Goal: Transaction & Acquisition: Book appointment/travel/reservation

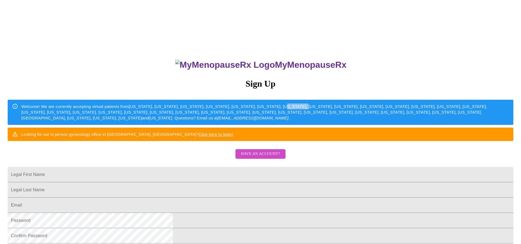
drag, startPoint x: 297, startPoint y: 108, endPoint x: 311, endPoint y: 111, distance: 14.3
click at [311, 111] on div "Welcome! We are currently accepting virtual patients from [US_STATE], [US_STATE…" at bounding box center [265, 113] width 488 height 22
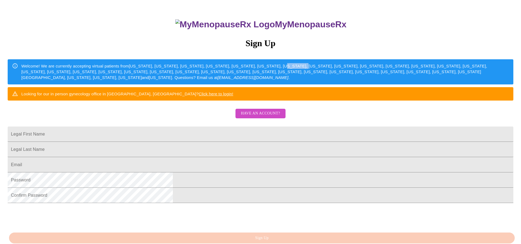
scroll to position [55, 0]
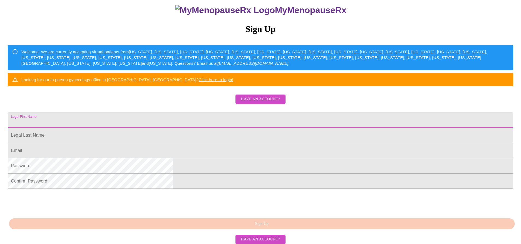
click at [206, 128] on input "Legal First Name" at bounding box center [261, 119] width 506 height 15
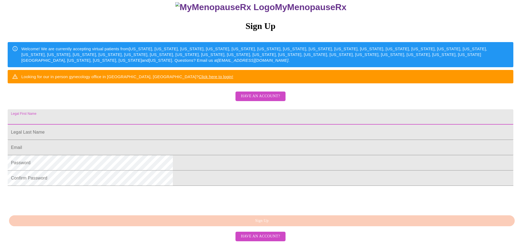
scroll to position [106, 0]
type input "[PERSON_NAME]"
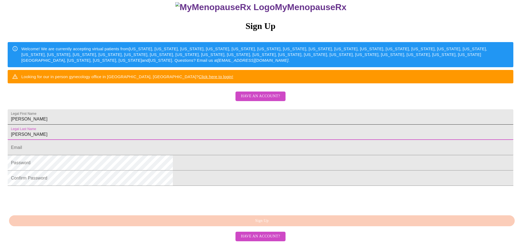
type input "[PERSON_NAME]"
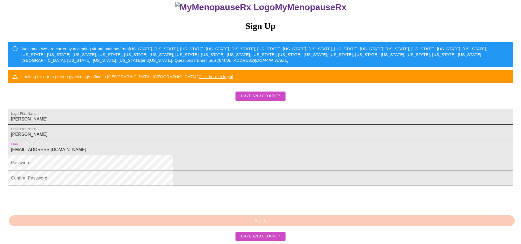
type input "[EMAIL_ADDRESS][DOMAIN_NAME]"
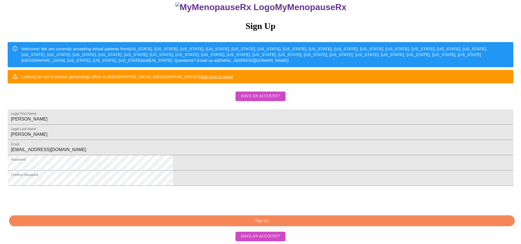
click at [263, 219] on span "Sign Up" at bounding box center [261, 221] width 493 height 7
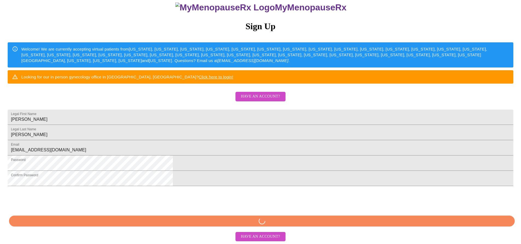
scroll to position [106, 0]
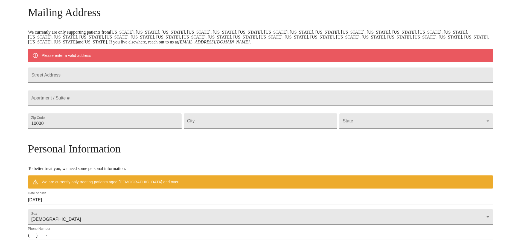
click at [102, 80] on input "Street Address" at bounding box center [260, 75] width 465 height 15
type input "[STREET_ADDRESS]"
type input "60423"
type input "Frankfort"
click at [432, 133] on body "MyMenopauseRx Welcome to MyMenopauseRx Since it's your first time here, you'll …" at bounding box center [262, 131] width 521 height 427
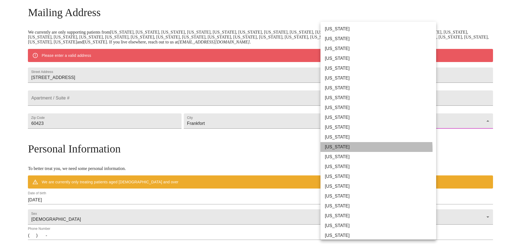
click at [328, 150] on li "[US_STATE]" at bounding box center [381, 147] width 120 height 10
type input "[US_STATE]"
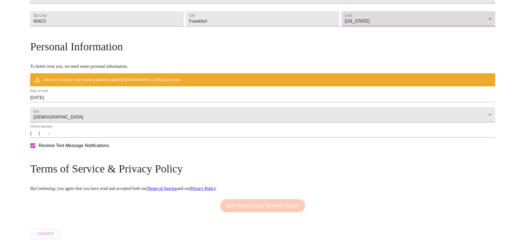
scroll to position [186, 0]
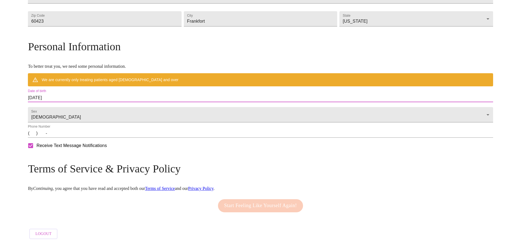
drag, startPoint x: 128, startPoint y: 90, endPoint x: 33, endPoint y: 90, distance: 95.2
click at [33, 90] on div "MyMenopauseRx Welcome to MyMenopauseRx Since it's your first time here, you'll …" at bounding box center [260, 36] width 465 height 411
click at [148, 96] on input "[DATE]" at bounding box center [260, 98] width 465 height 9
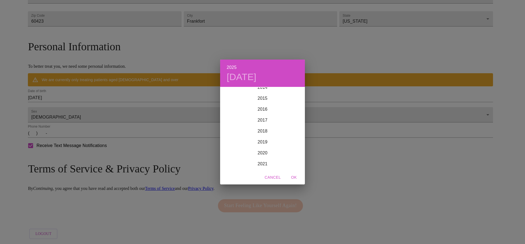
scroll to position [1100, 0]
click at [236, 76] on h4 "[DATE]" at bounding box center [242, 76] width 30 height 11
click at [227, 96] on icon "button" at bounding box center [227, 94] width 2 height 3
click at [227, 95] on icon "button" at bounding box center [227, 94] width 2 height 3
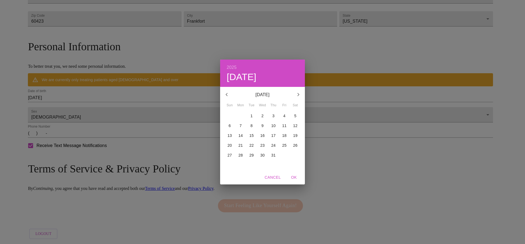
click at [227, 95] on icon "button" at bounding box center [227, 94] width 2 height 3
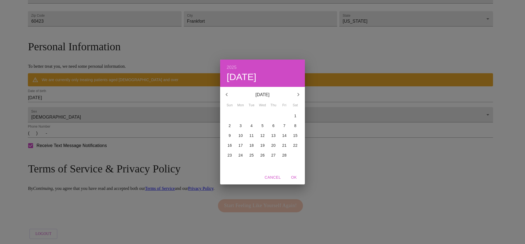
click at [227, 95] on icon "button" at bounding box center [227, 94] width 2 height 3
click at [300, 94] on icon "button" at bounding box center [298, 94] width 7 height 7
click at [230, 143] on p "19" at bounding box center [230, 145] width 4 height 5
click at [293, 177] on span "OK" at bounding box center [294, 177] width 13 height 7
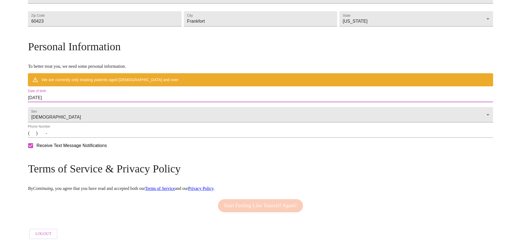
click at [135, 94] on input "[DATE]" at bounding box center [260, 98] width 465 height 9
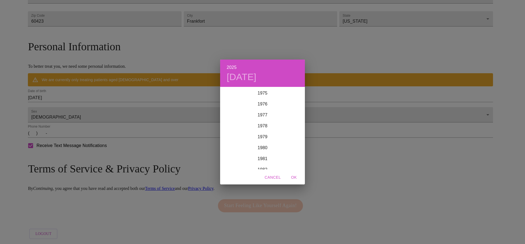
scroll to position [854, 0]
click at [260, 126] on div "1980" at bounding box center [262, 125] width 85 height 11
click at [293, 177] on span "OK" at bounding box center [294, 177] width 13 height 7
type input "[DATE]"
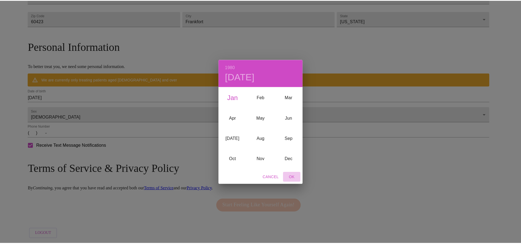
scroll to position [170, 0]
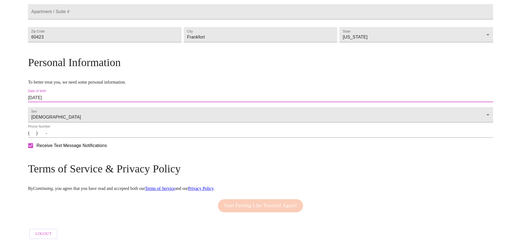
click at [91, 137] on input "(   )    -" at bounding box center [260, 133] width 465 height 9
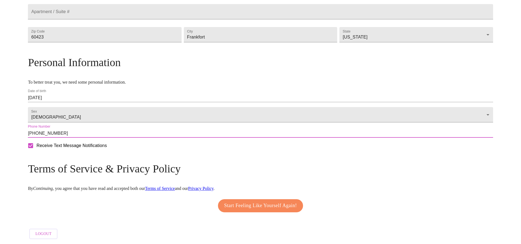
type input "[PHONE_NUMBER]"
click at [260, 205] on span "Start Feeling Like Yourself Again!" at bounding box center [260, 206] width 73 height 9
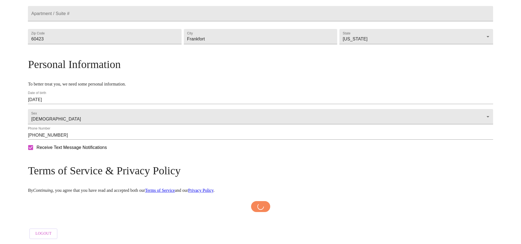
scroll to position [169, 0]
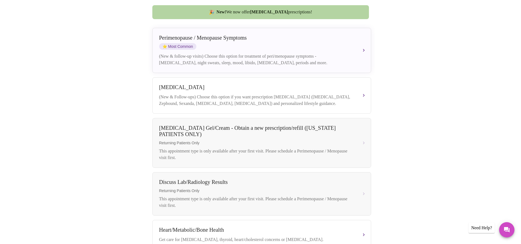
scroll to position [12, 0]
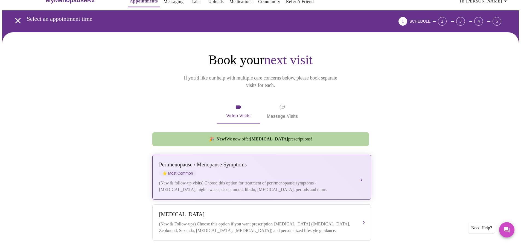
click at [343, 170] on div "[MEDICAL_DATA] / Menopause Symptoms ⭐ Most Common (New & follow-up visits) Choo…" at bounding box center [261, 177] width 205 height 31
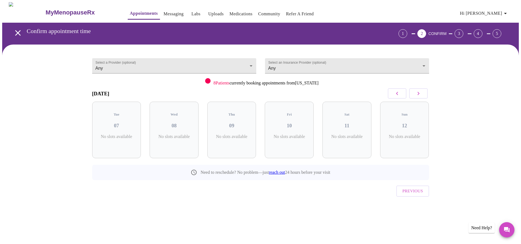
scroll to position [0, 0]
click at [120, 134] on p "3 Slots Left ( 27 Total)" at bounding box center [121, 139] width 20 height 11
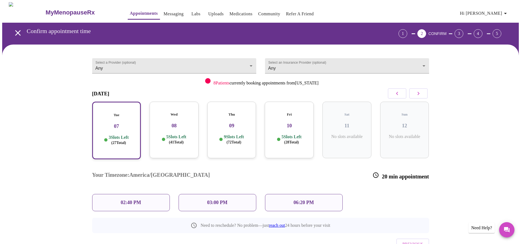
click at [120, 135] on p "3 Slots Left ( 27 Total)" at bounding box center [119, 140] width 20 height 11
click at [243, 134] on p "9 Slots Left ( 72 Total)" at bounding box center [234, 139] width 20 height 11
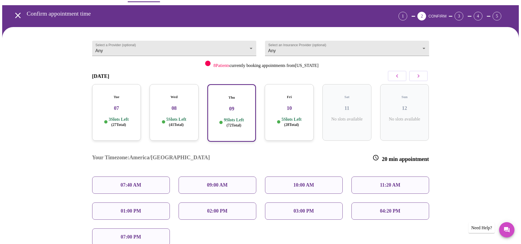
scroll to position [27, 0]
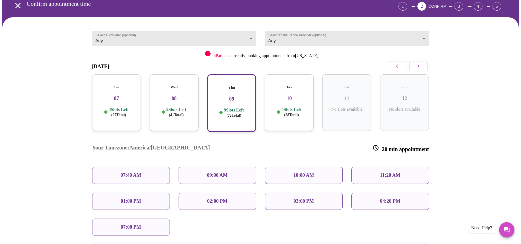
click at [130, 199] on p "01:00 PM" at bounding box center [131, 202] width 20 height 6
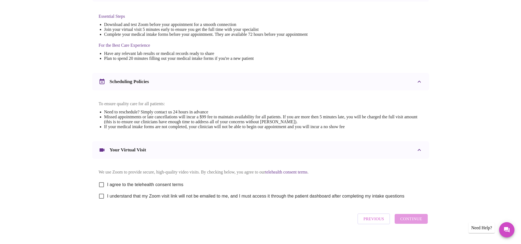
scroll to position [152, 0]
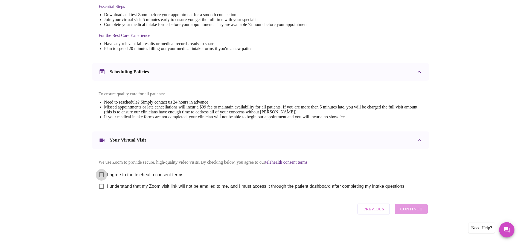
click at [99, 173] on input "I agree to the telehealth consent terms" at bounding box center [101, 174] width 11 height 11
checkbox input "true"
click at [101, 189] on input "I understand that my Zoom visit link will not be emailed to me, and I must acce…" at bounding box center [101, 186] width 11 height 11
checkbox input "true"
click at [414, 209] on span "Continue" at bounding box center [411, 209] width 22 height 7
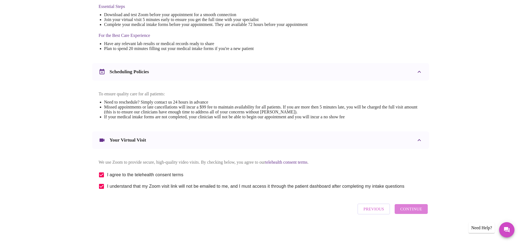
scroll to position [0, 0]
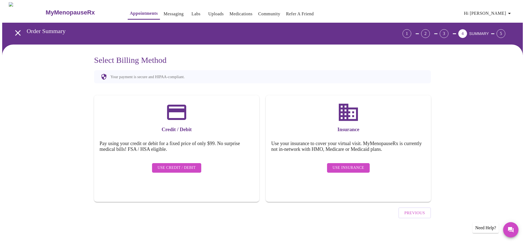
click at [347, 161] on div "Use Insurance" at bounding box center [348, 168] width 154 height 15
click at [347, 165] on span "Use Insurance" at bounding box center [348, 168] width 31 height 7
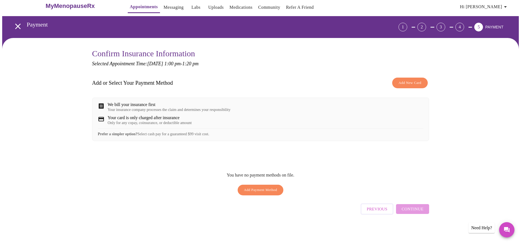
scroll to position [8, 0]
